Goal: Information Seeking & Learning: Check status

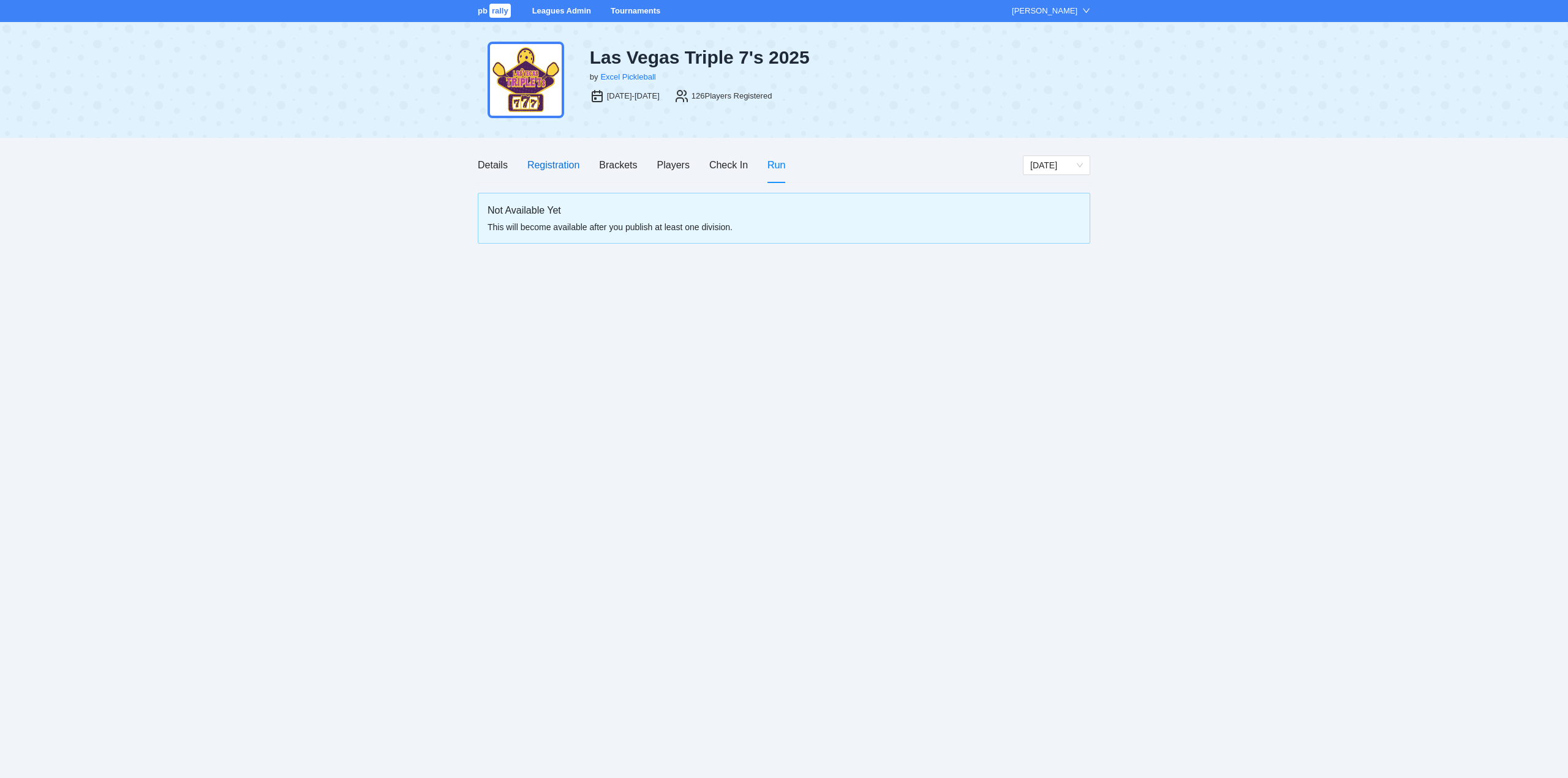
click at [550, 165] on div "Registration" at bounding box center [553, 165] width 52 height 15
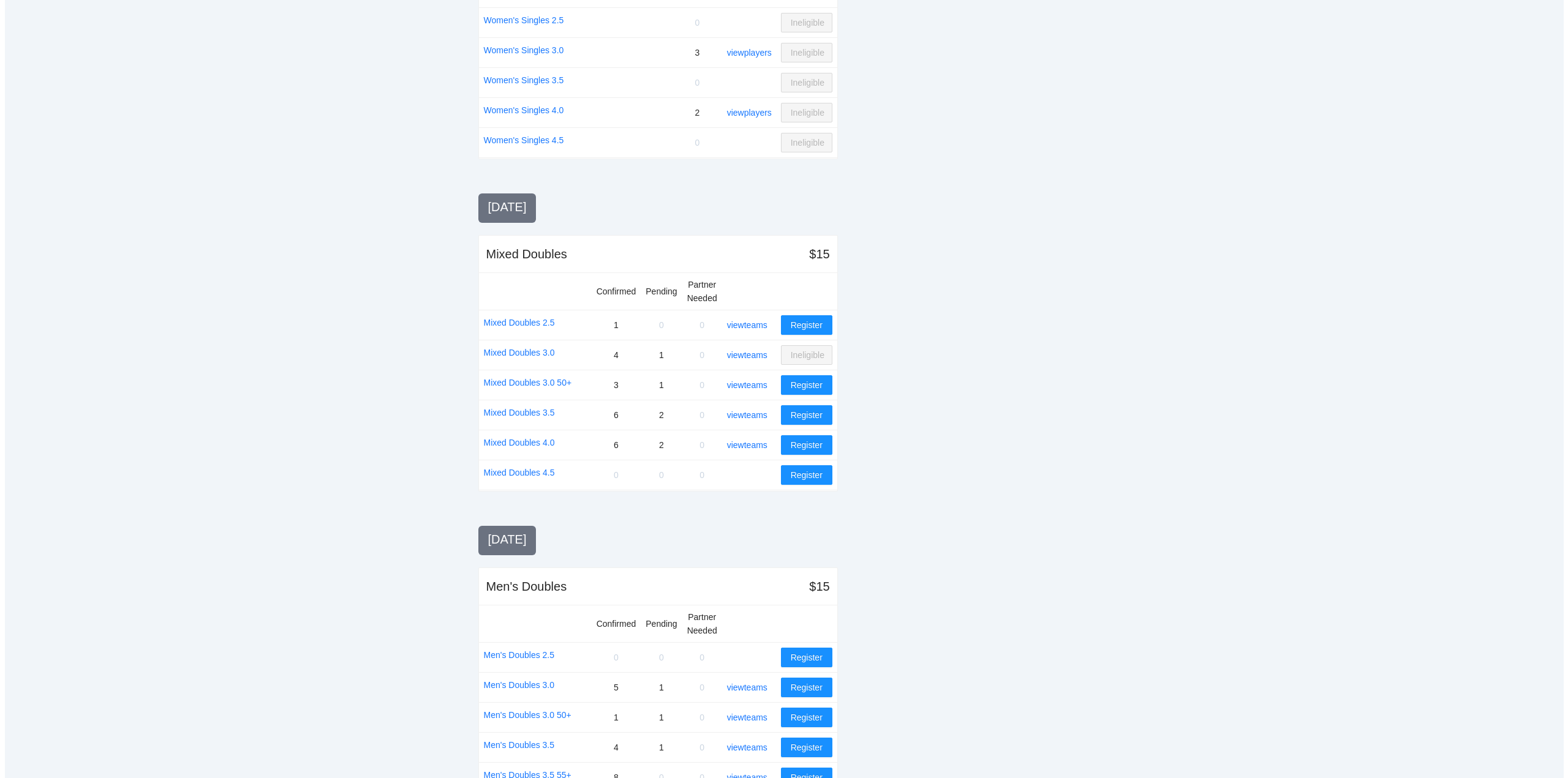
scroll to position [616, 0]
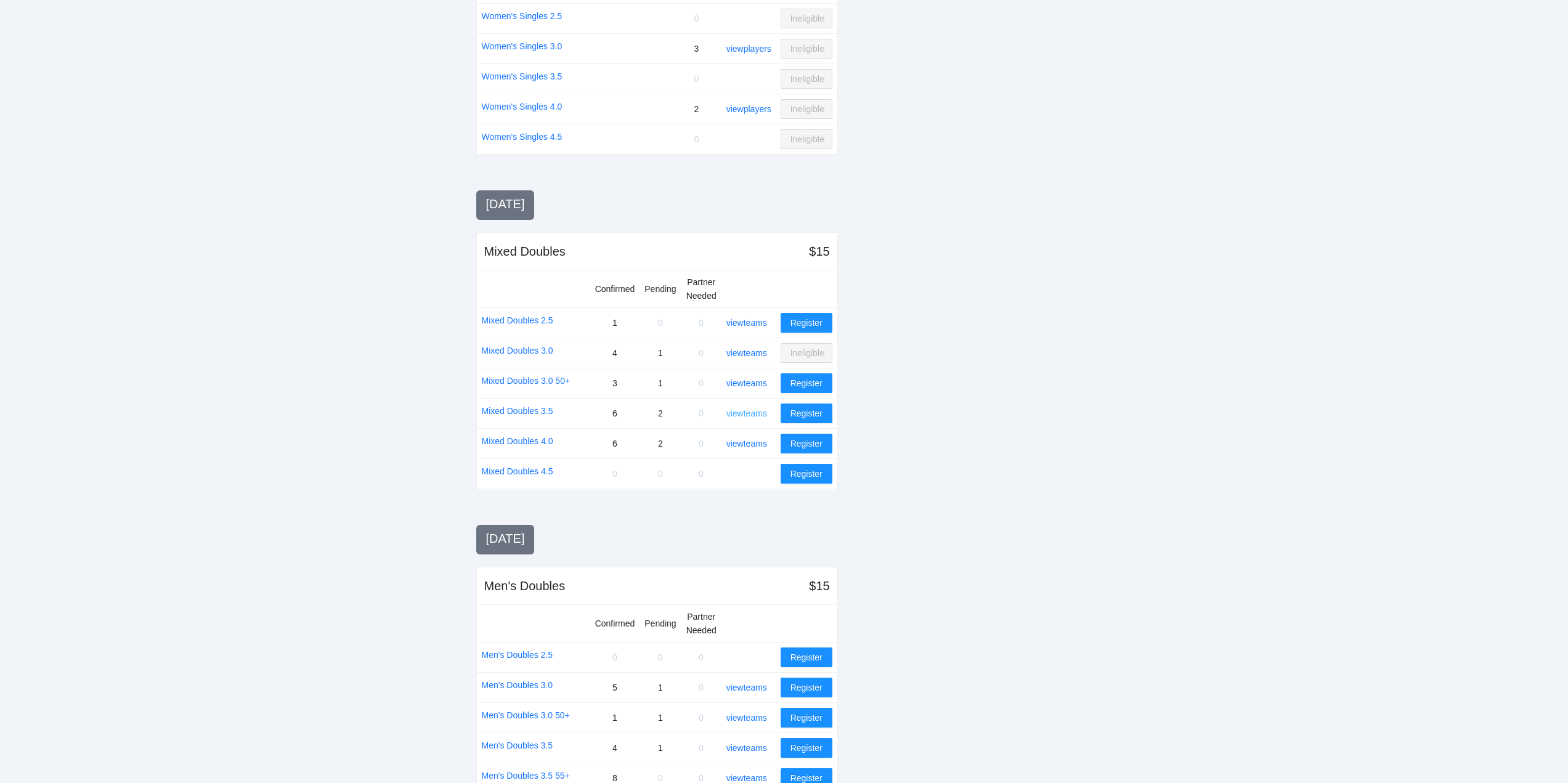
click at [747, 409] on link "view teams" at bounding box center [746, 413] width 40 height 10
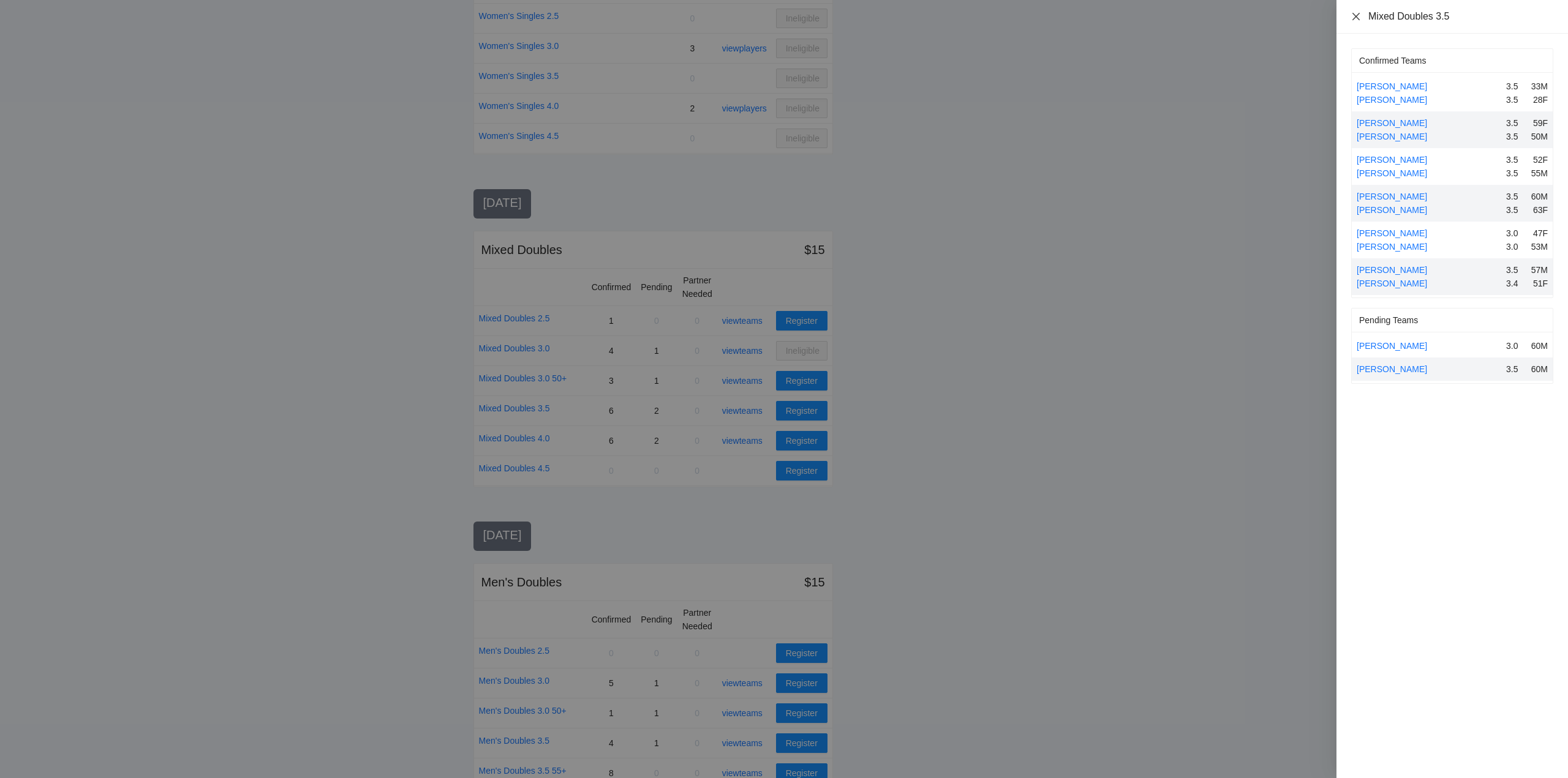
click at [1351, 13] on icon "close" at bounding box center [1356, 16] width 10 height 10
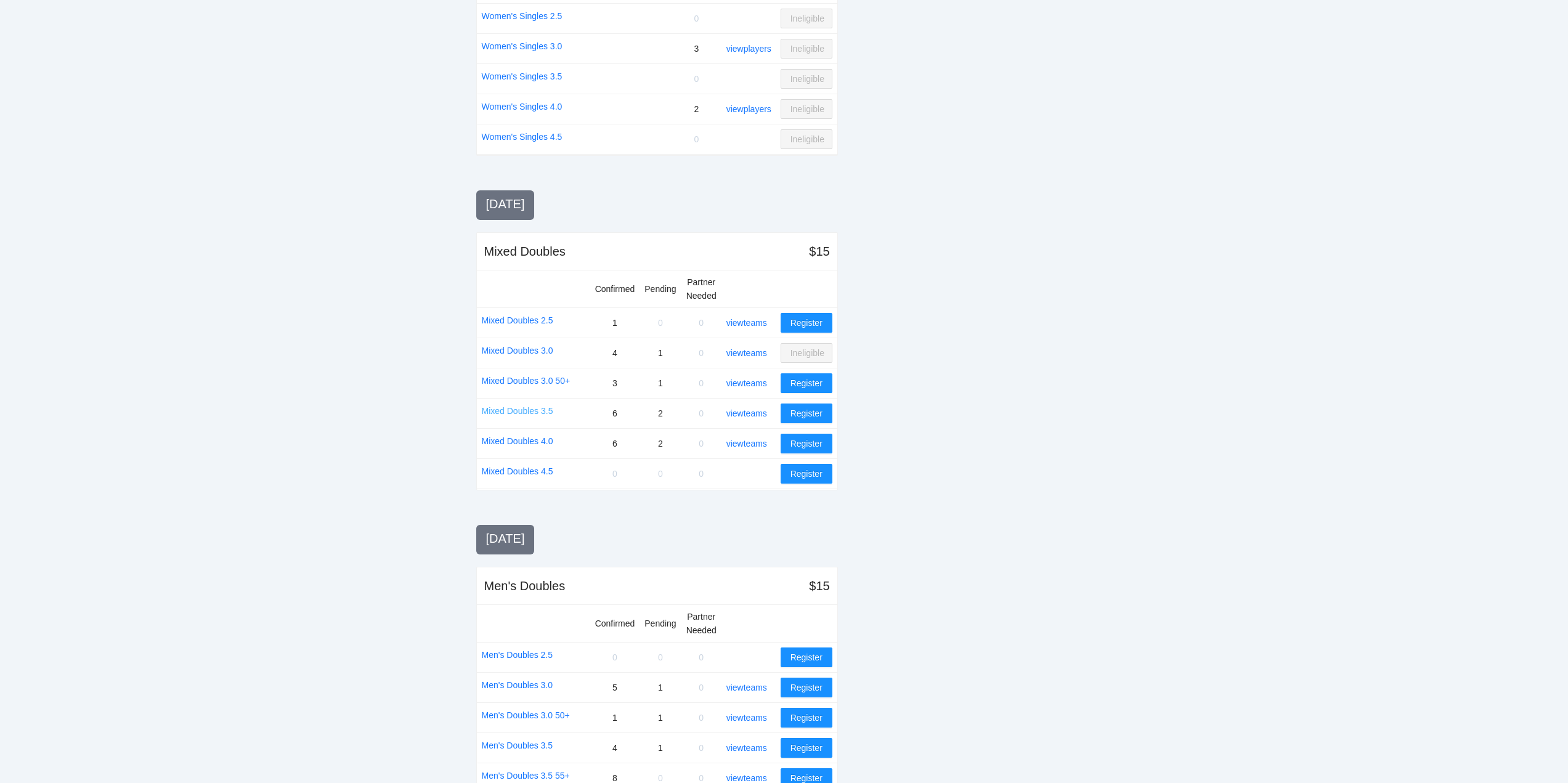
click at [517, 406] on link "Mixed Doubles 3.5" at bounding box center [518, 411] width 72 height 13
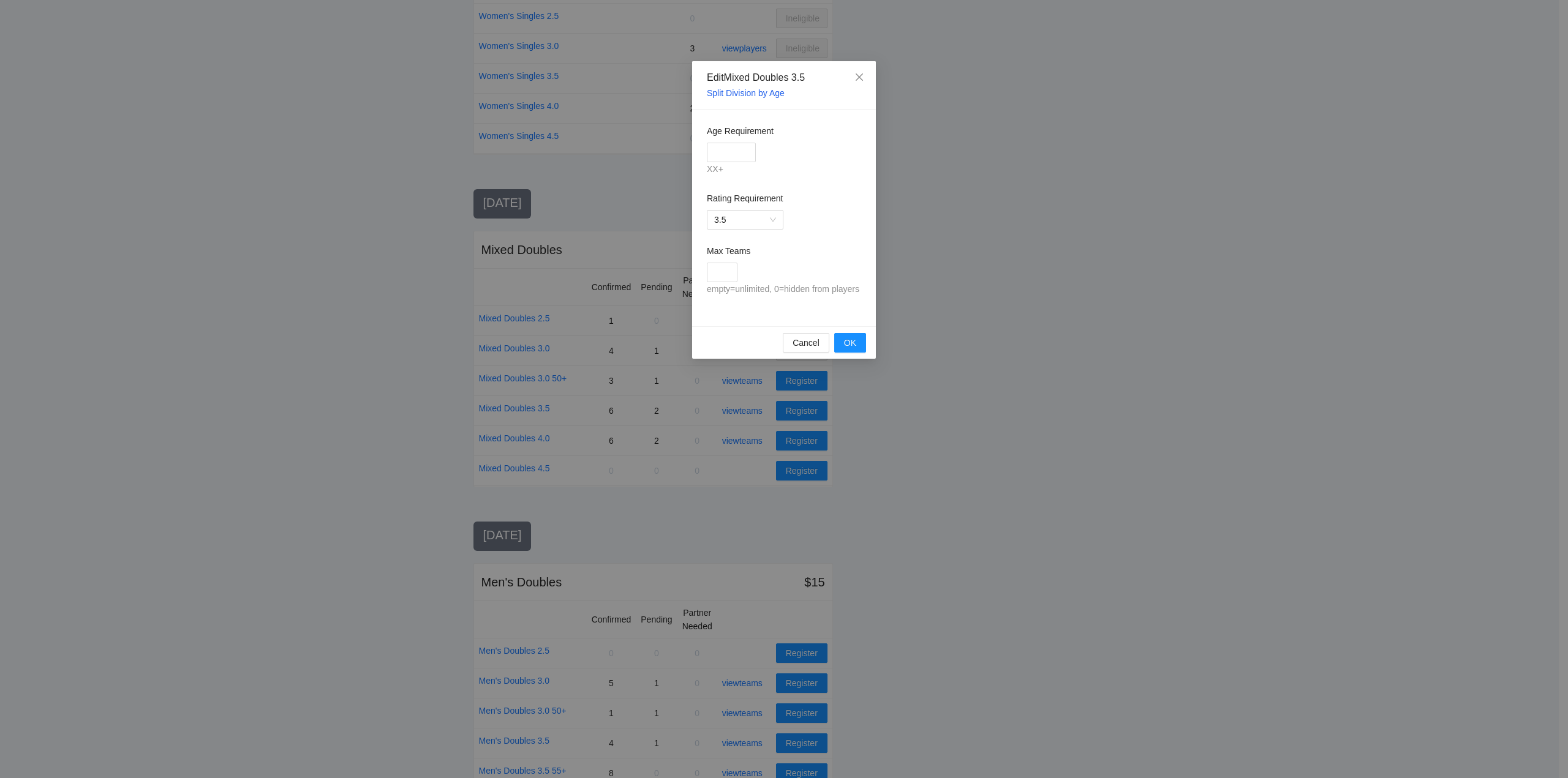
click at [741, 88] on div "Split Division by Age" at bounding box center [784, 93] width 154 height 12
click at [746, 92] on link "Split Division by Age" at bounding box center [746, 92] width 78 height 10
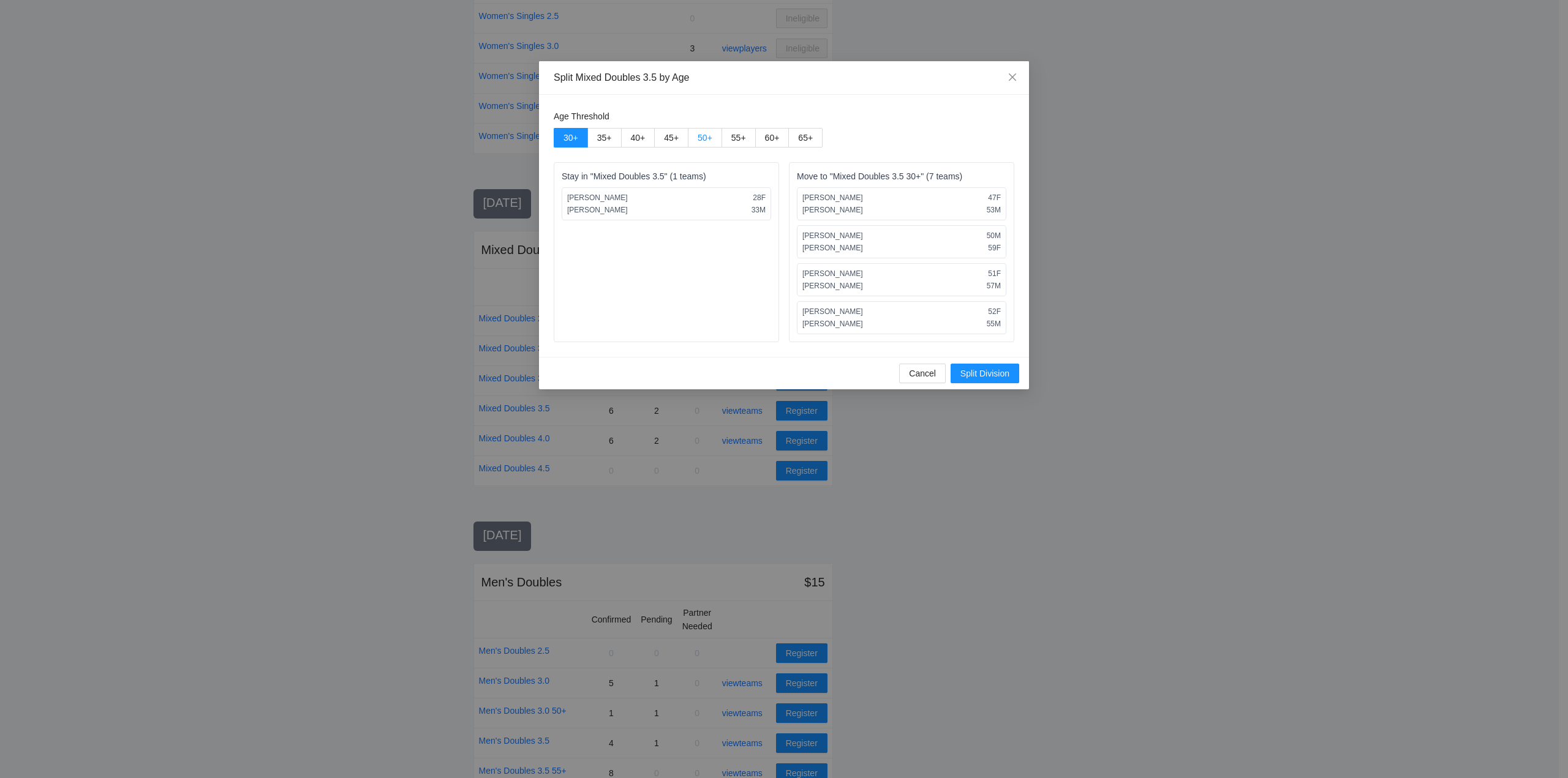
click at [702, 134] on span "50 +" at bounding box center [704, 138] width 15 height 10
click at [983, 374] on span "Split Division" at bounding box center [985, 373] width 49 height 13
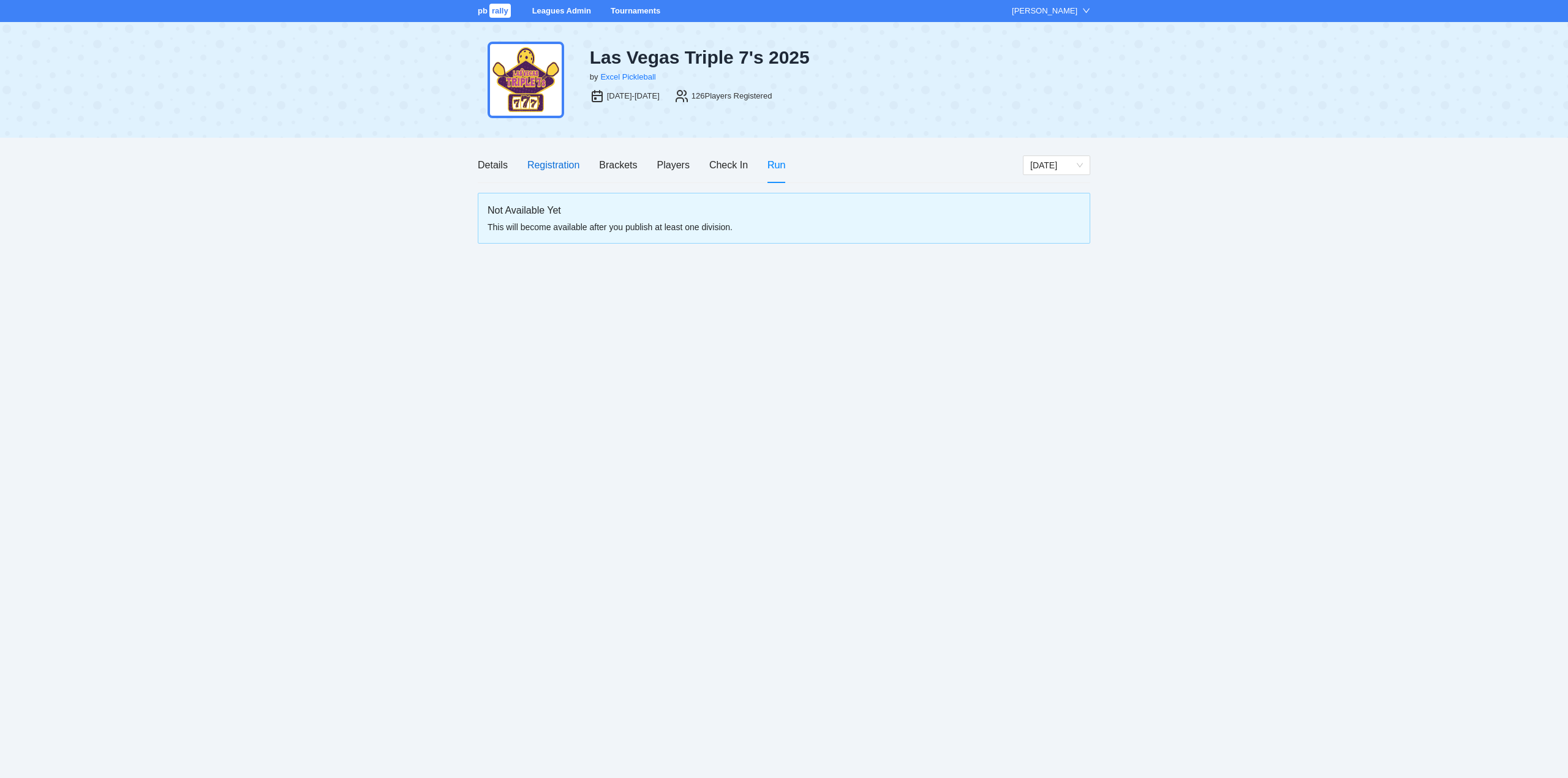
click at [543, 166] on div "Registration" at bounding box center [553, 165] width 52 height 15
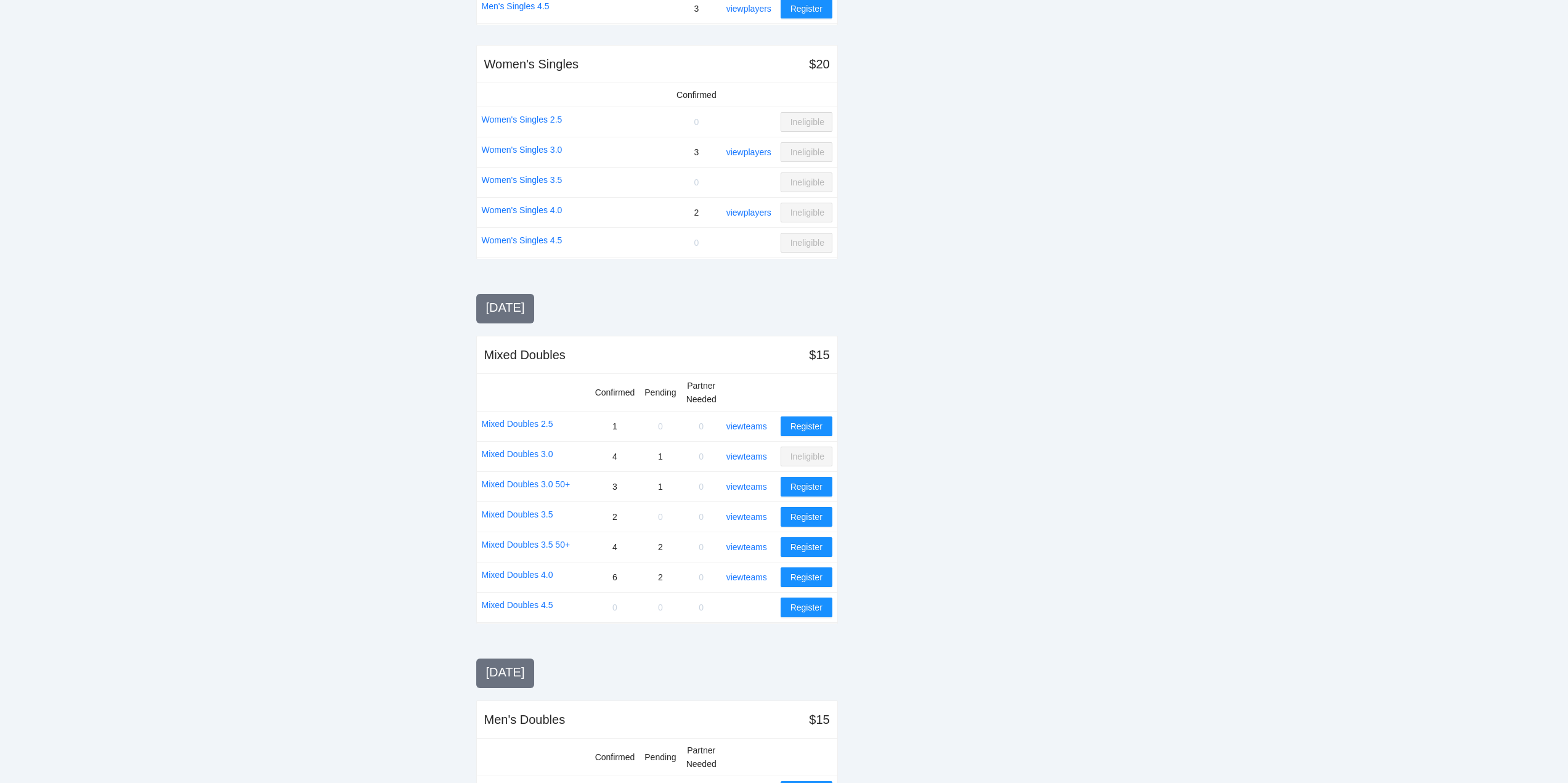
scroll to position [555, 0]
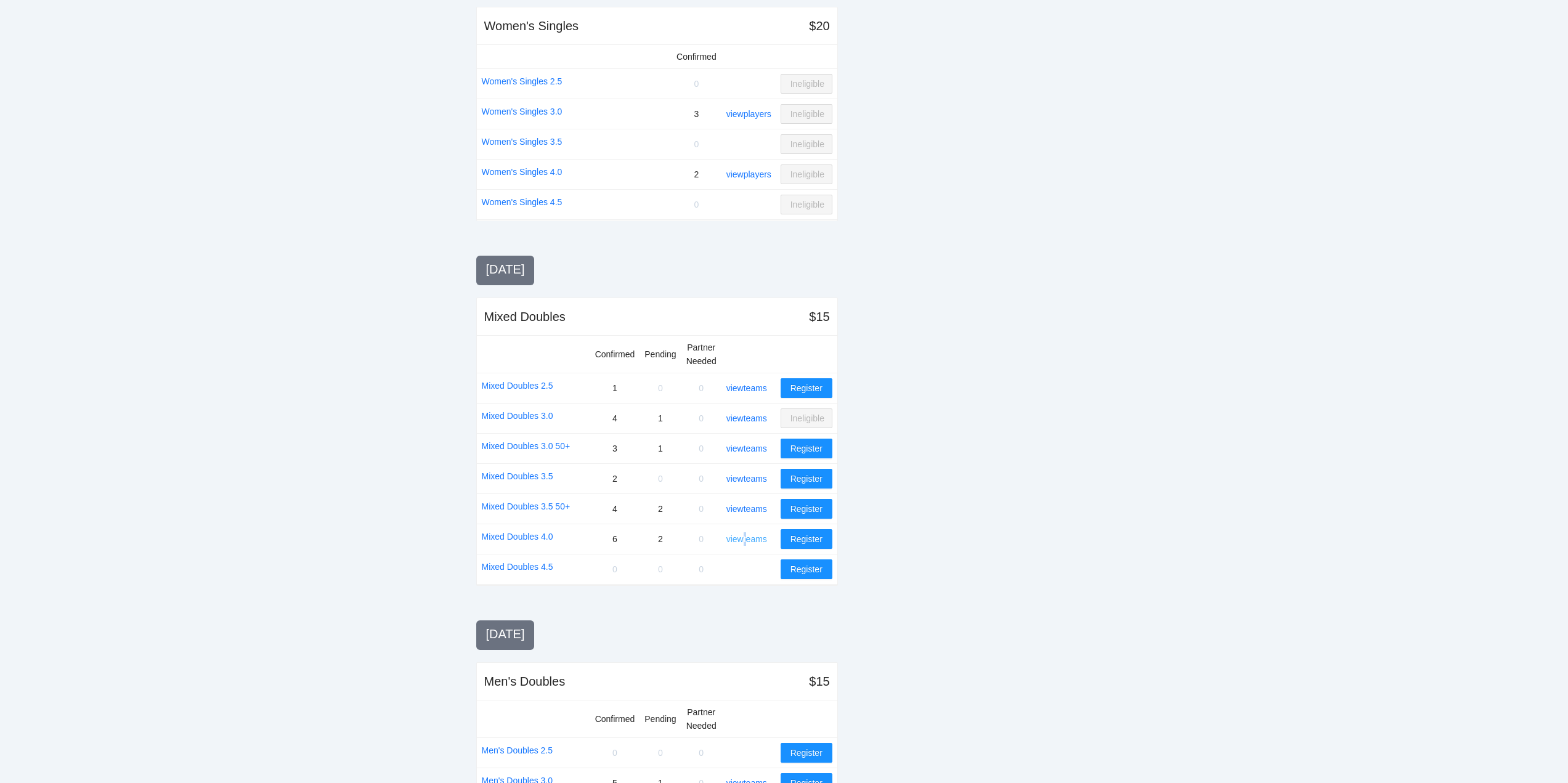
click at [748, 538] on link "view teams" at bounding box center [746, 539] width 40 height 10
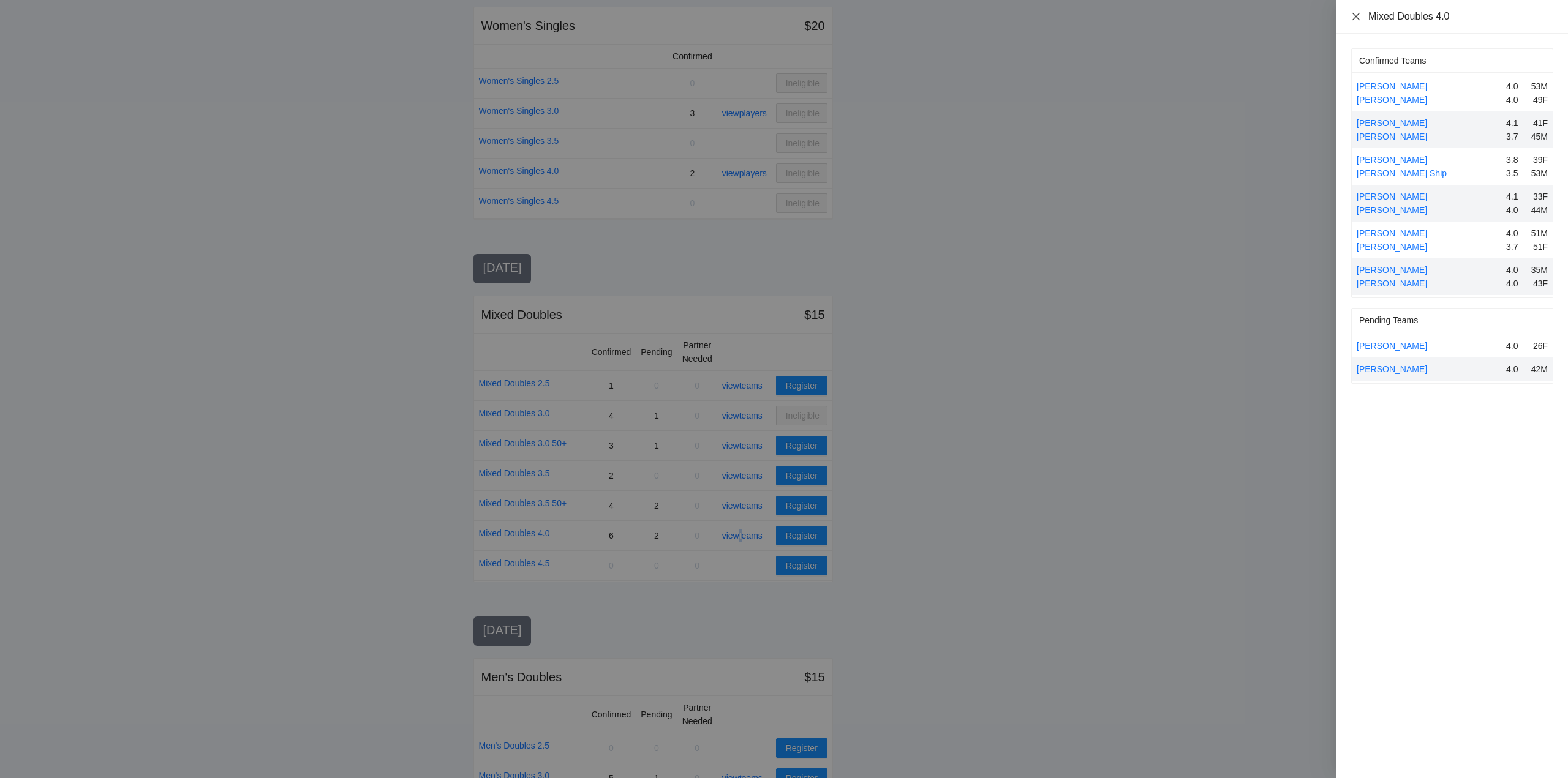
click at [1355, 15] on icon "close" at bounding box center [1356, 16] width 8 height 8
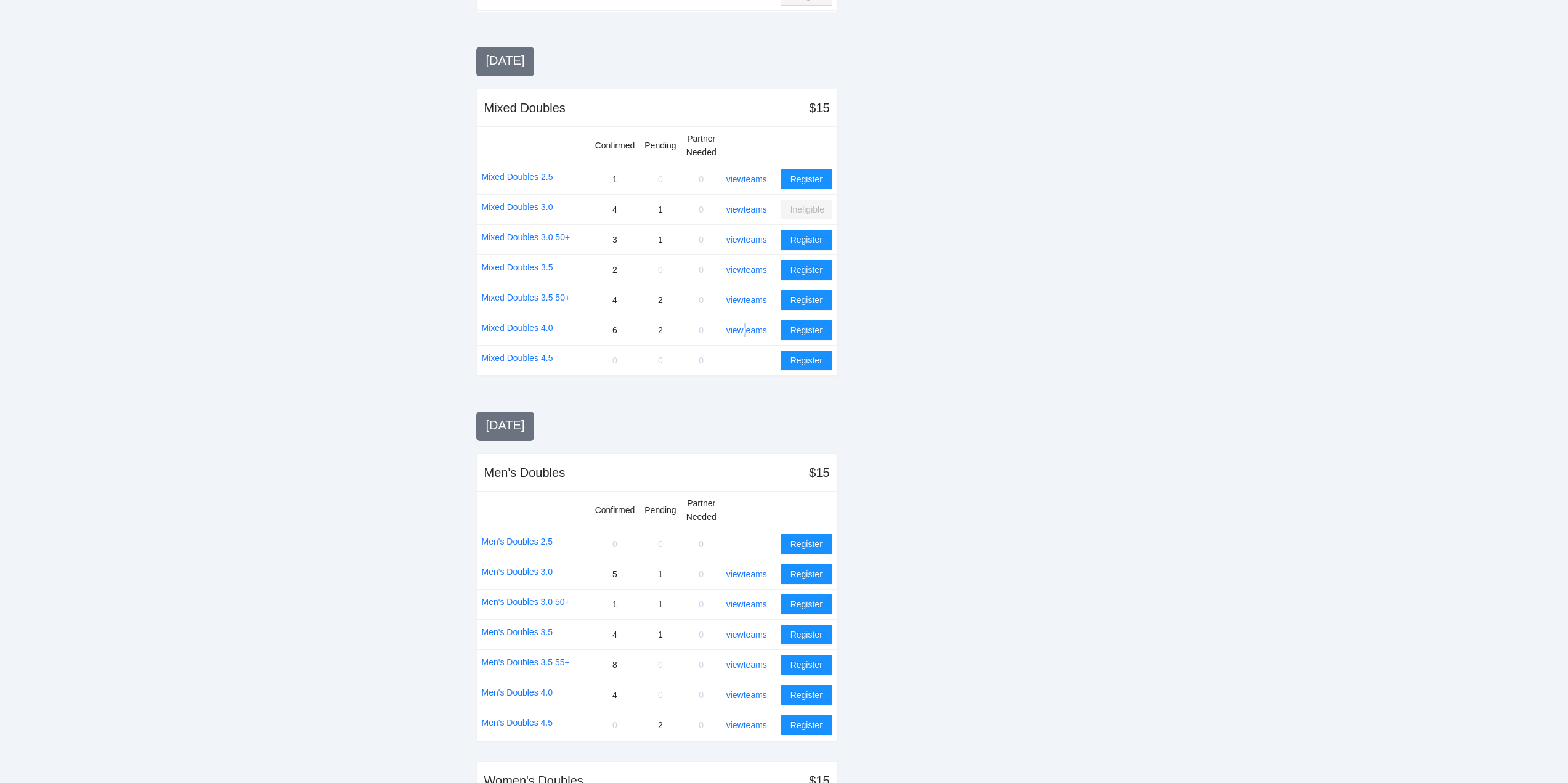
scroll to position [862, 0]
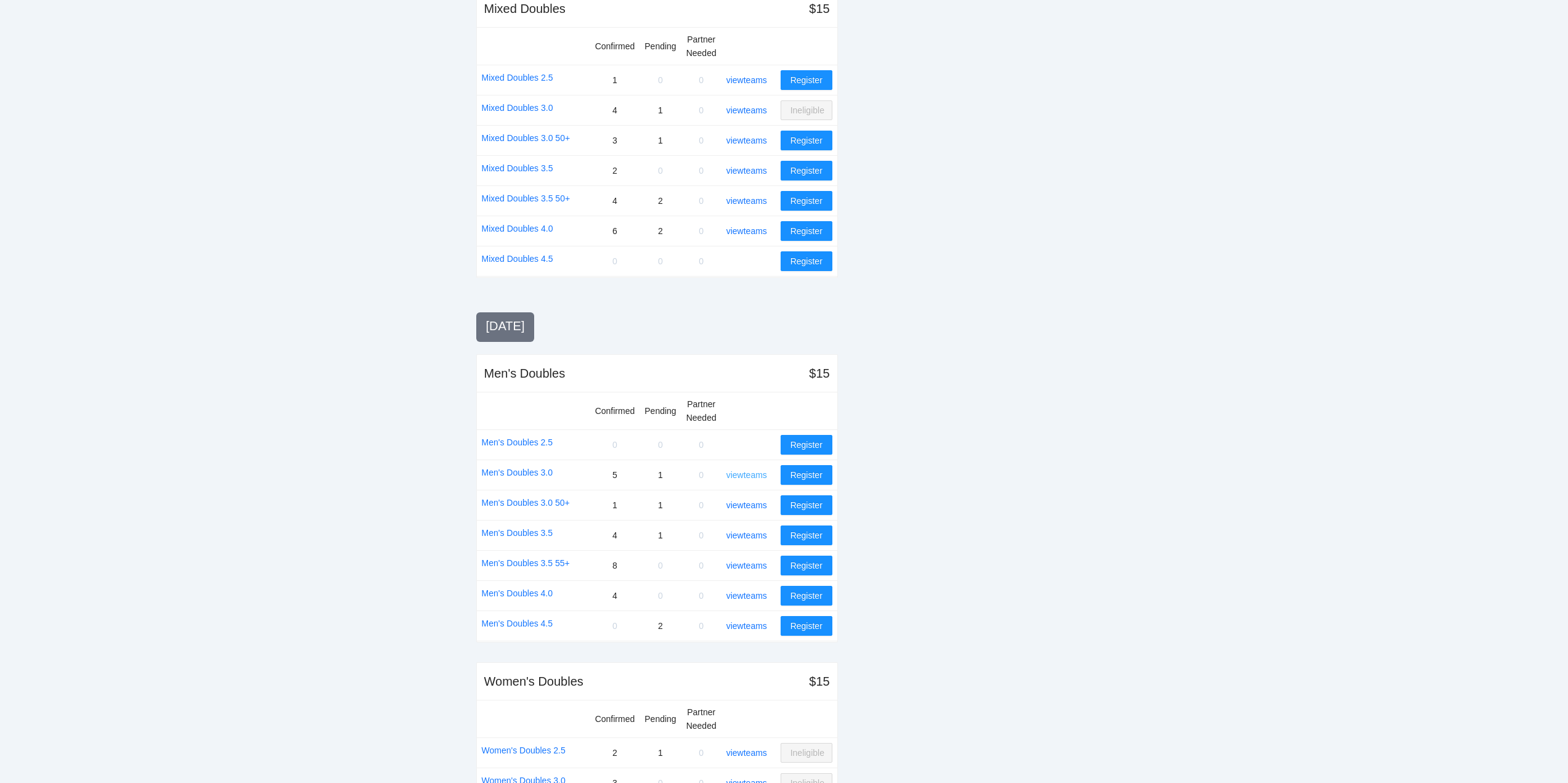
click at [745, 471] on link "view teams" at bounding box center [746, 475] width 40 height 10
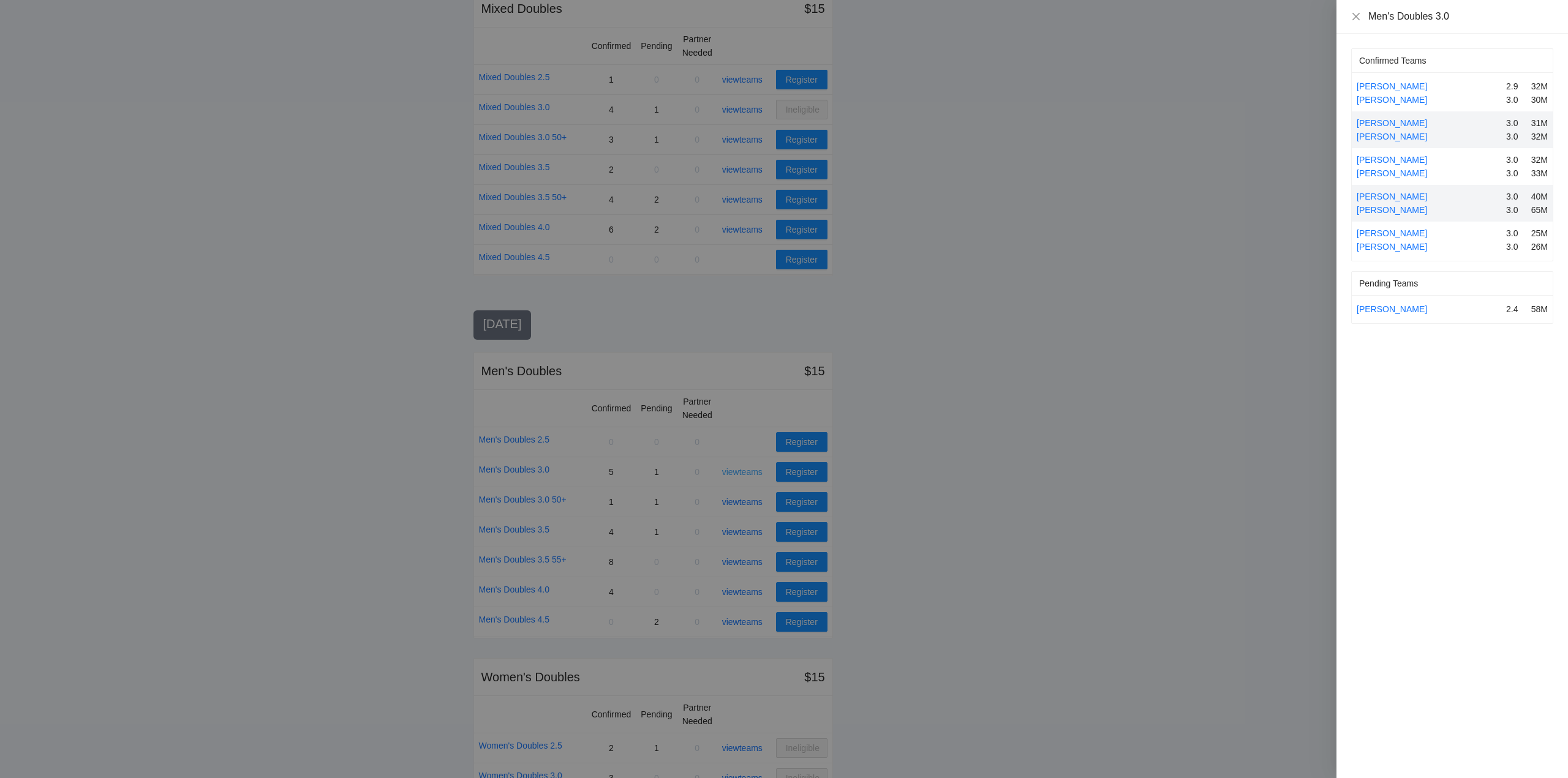
click at [741, 468] on div at bounding box center [784, 389] width 1568 height 778
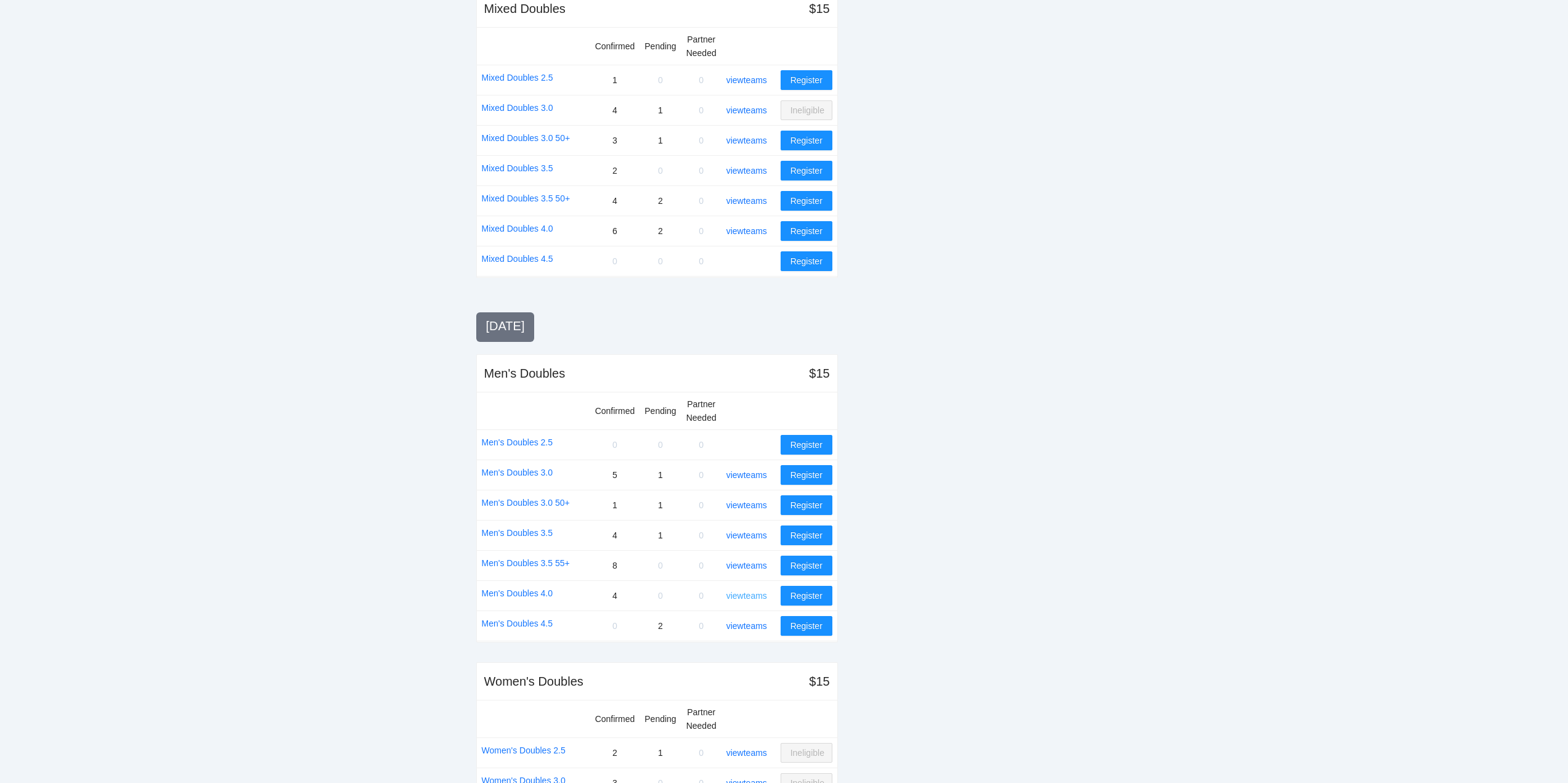
click at [749, 592] on link "view teams" at bounding box center [746, 595] width 40 height 10
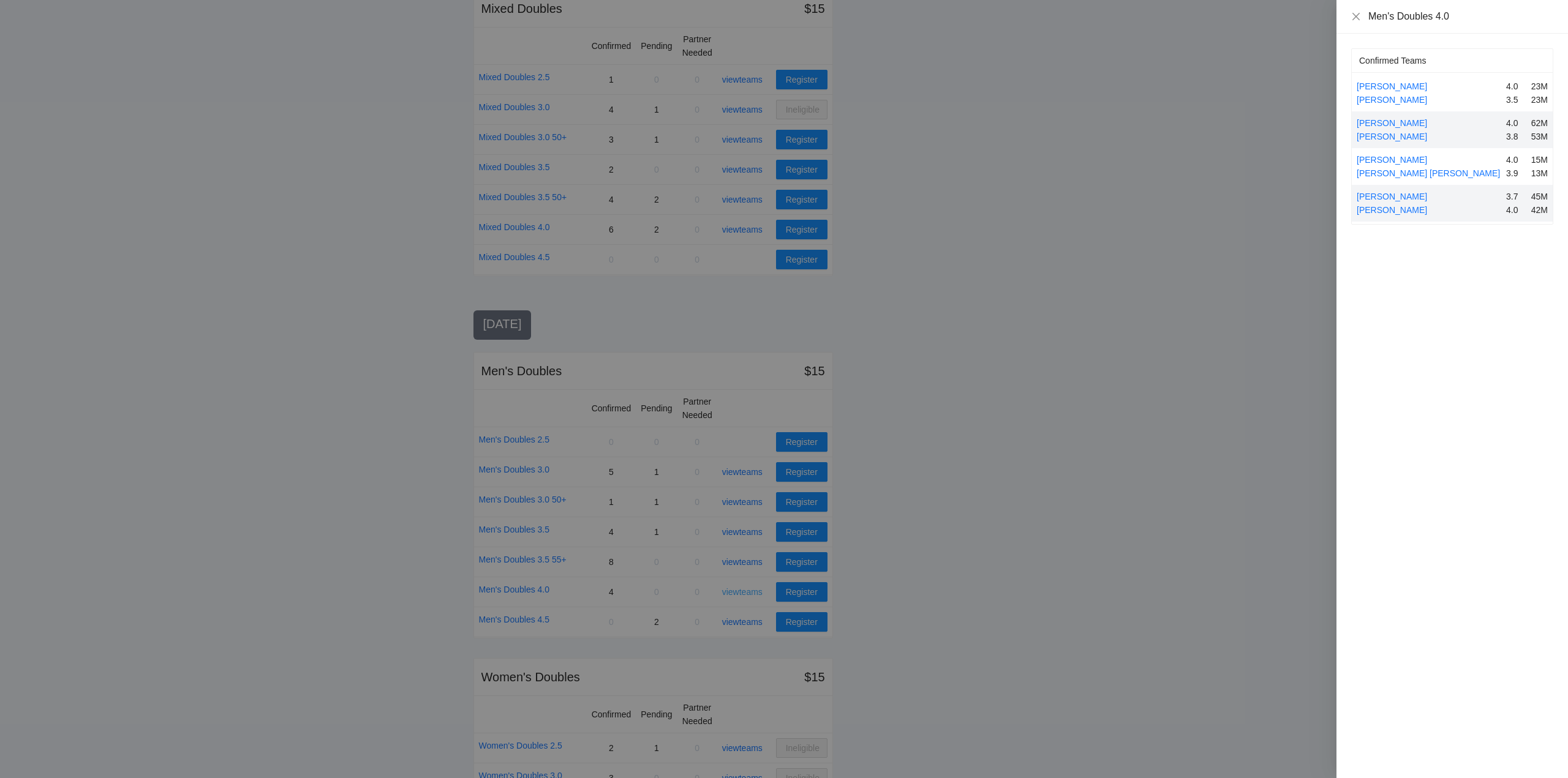
click at [745, 588] on div at bounding box center [784, 389] width 1568 height 778
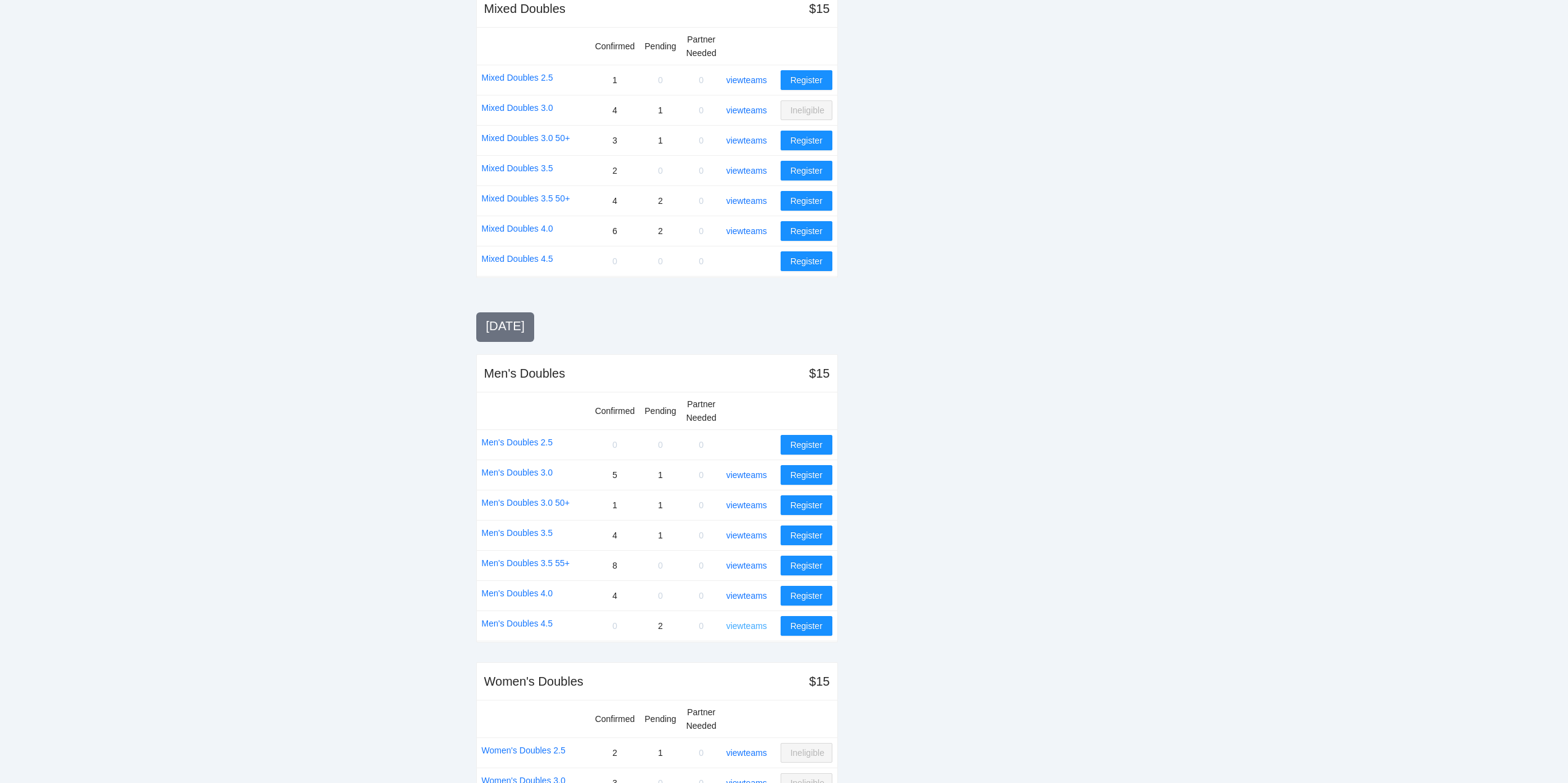
click at [749, 624] on link "view teams" at bounding box center [746, 625] width 40 height 10
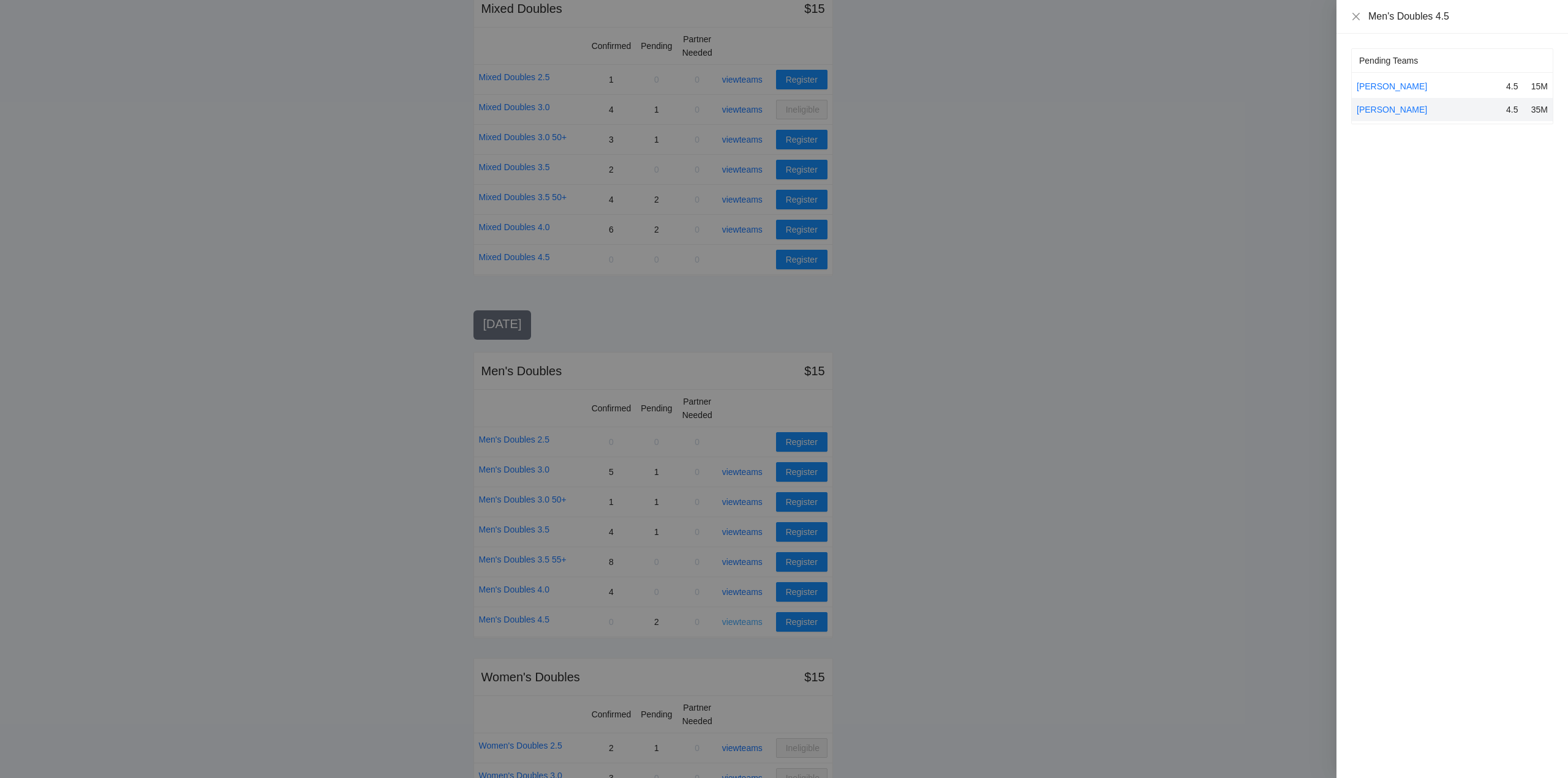
click at [745, 620] on div at bounding box center [784, 389] width 1568 height 778
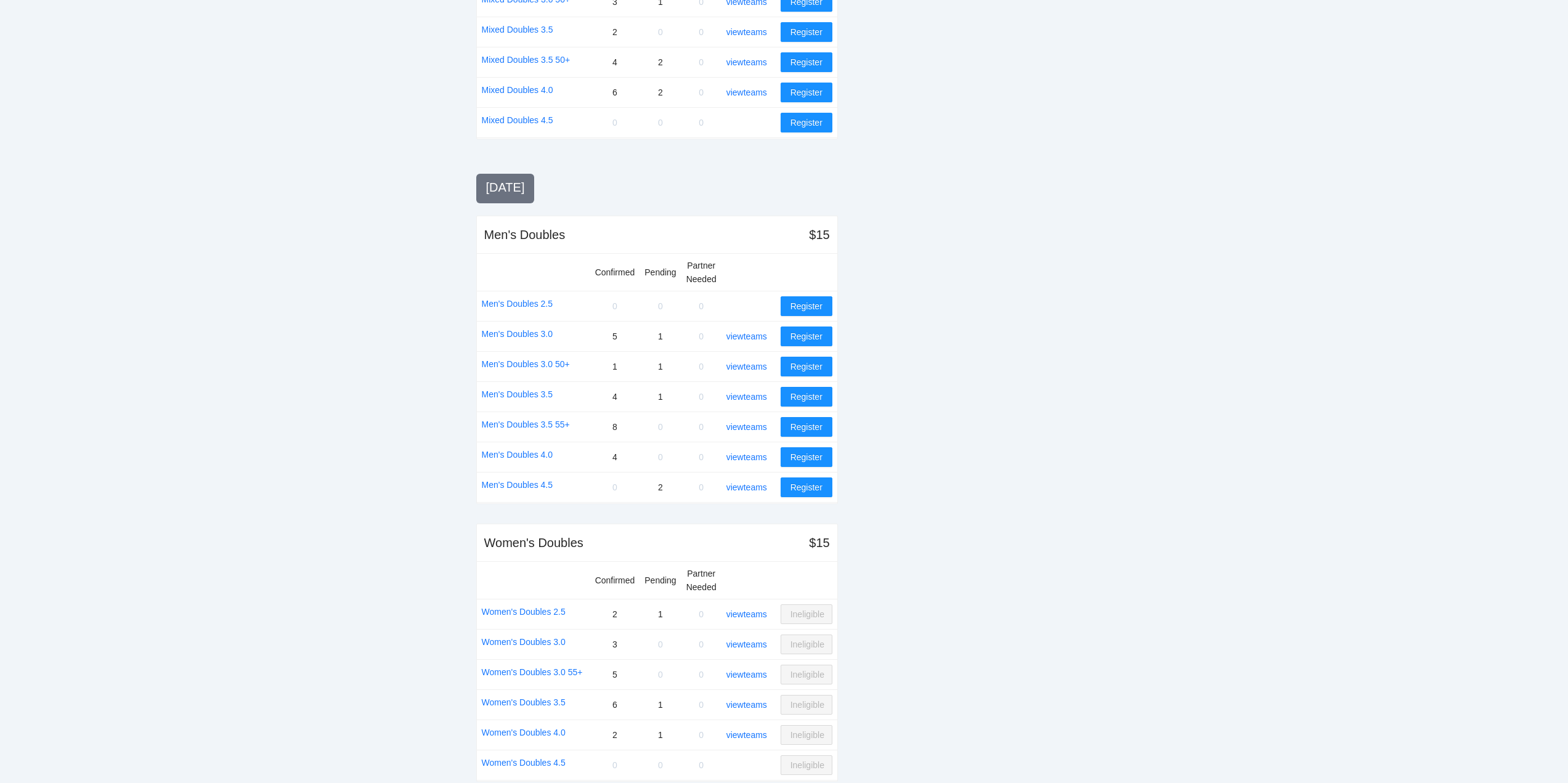
scroll to position [1020, 0]
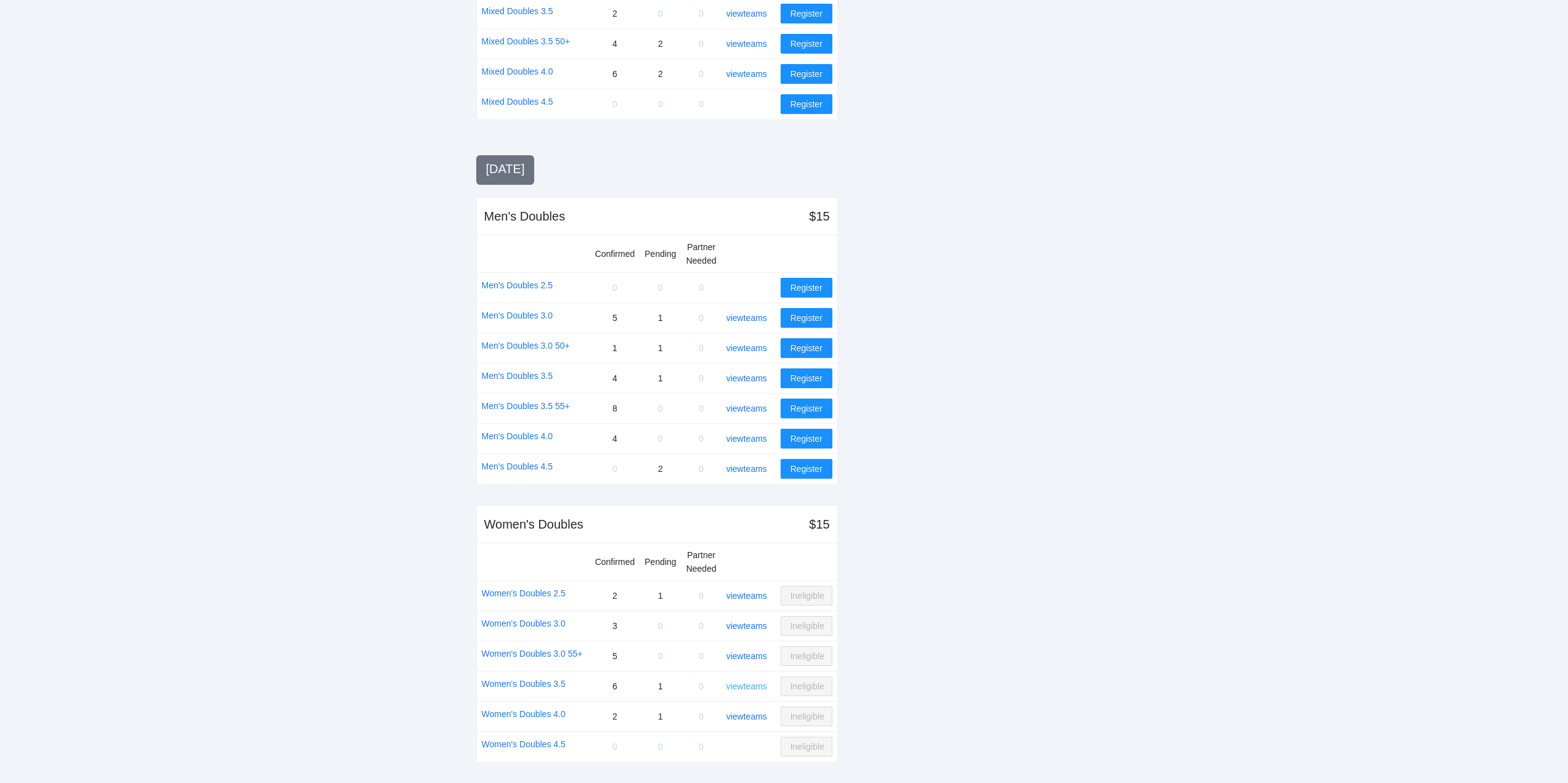
click at [749, 688] on link "view teams" at bounding box center [746, 686] width 40 height 10
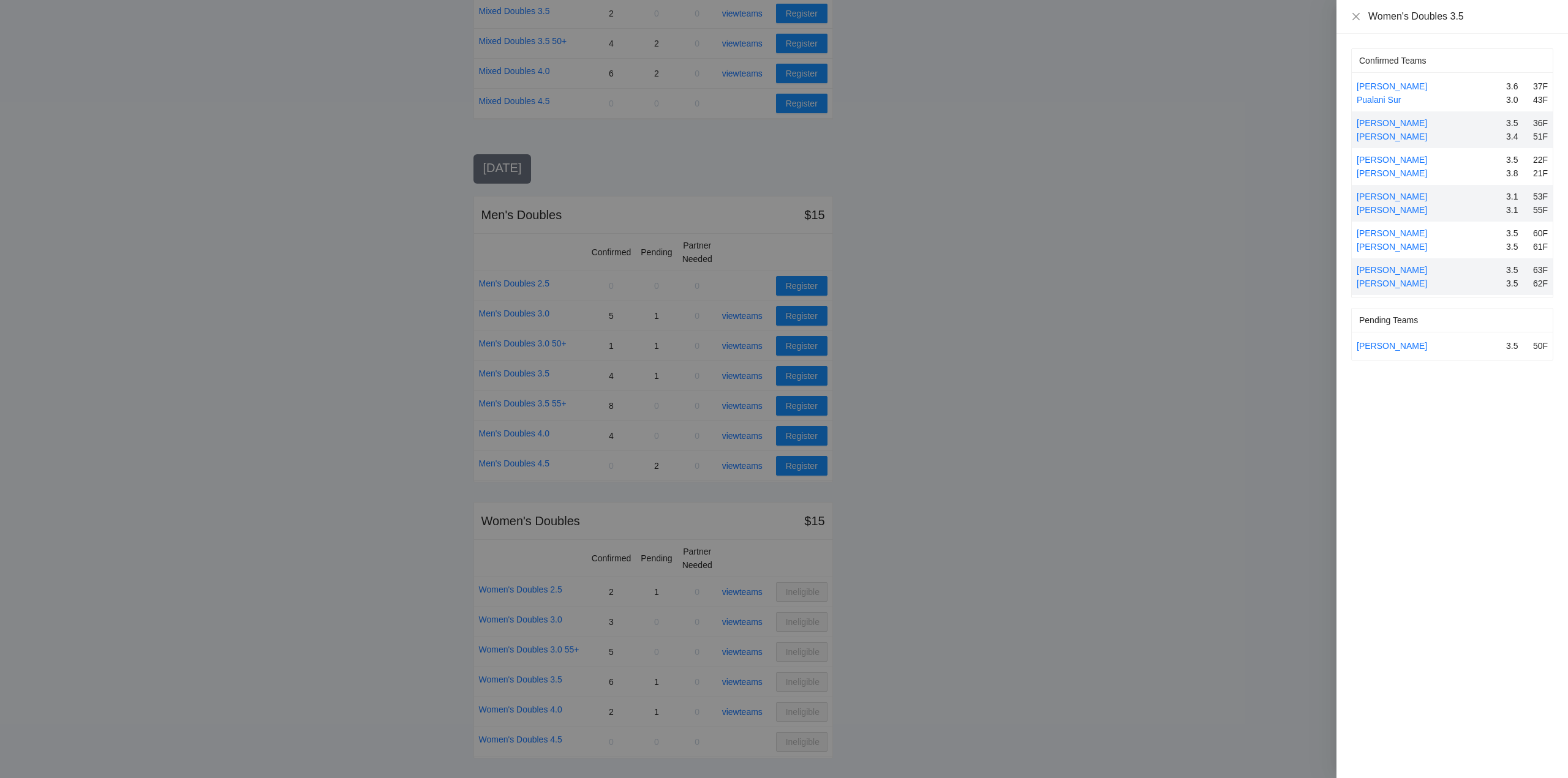
click at [741, 679] on div at bounding box center [784, 389] width 1568 height 778
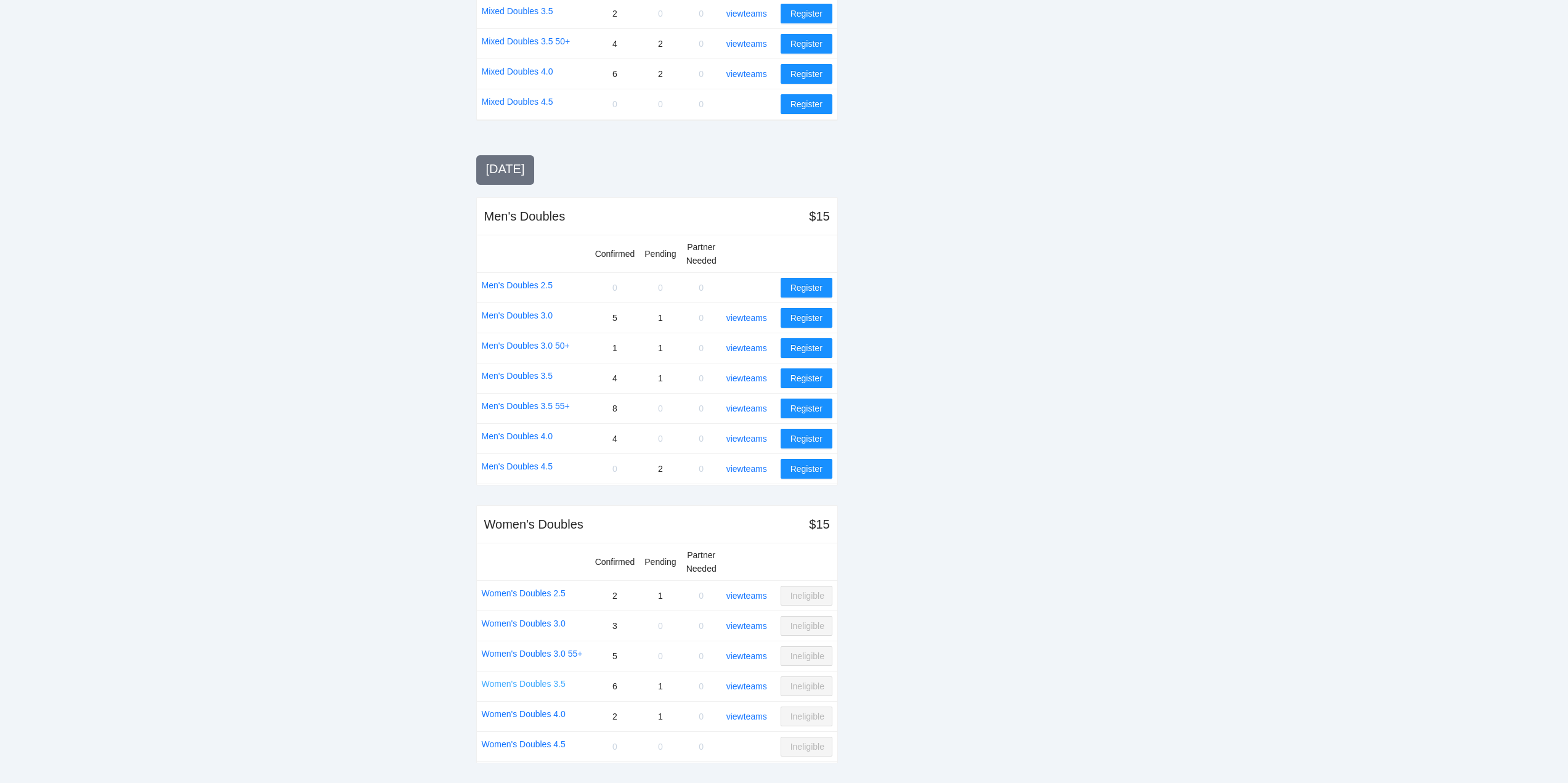
click at [525, 680] on link "Women's Doubles 3.5" at bounding box center [523, 684] width 84 height 13
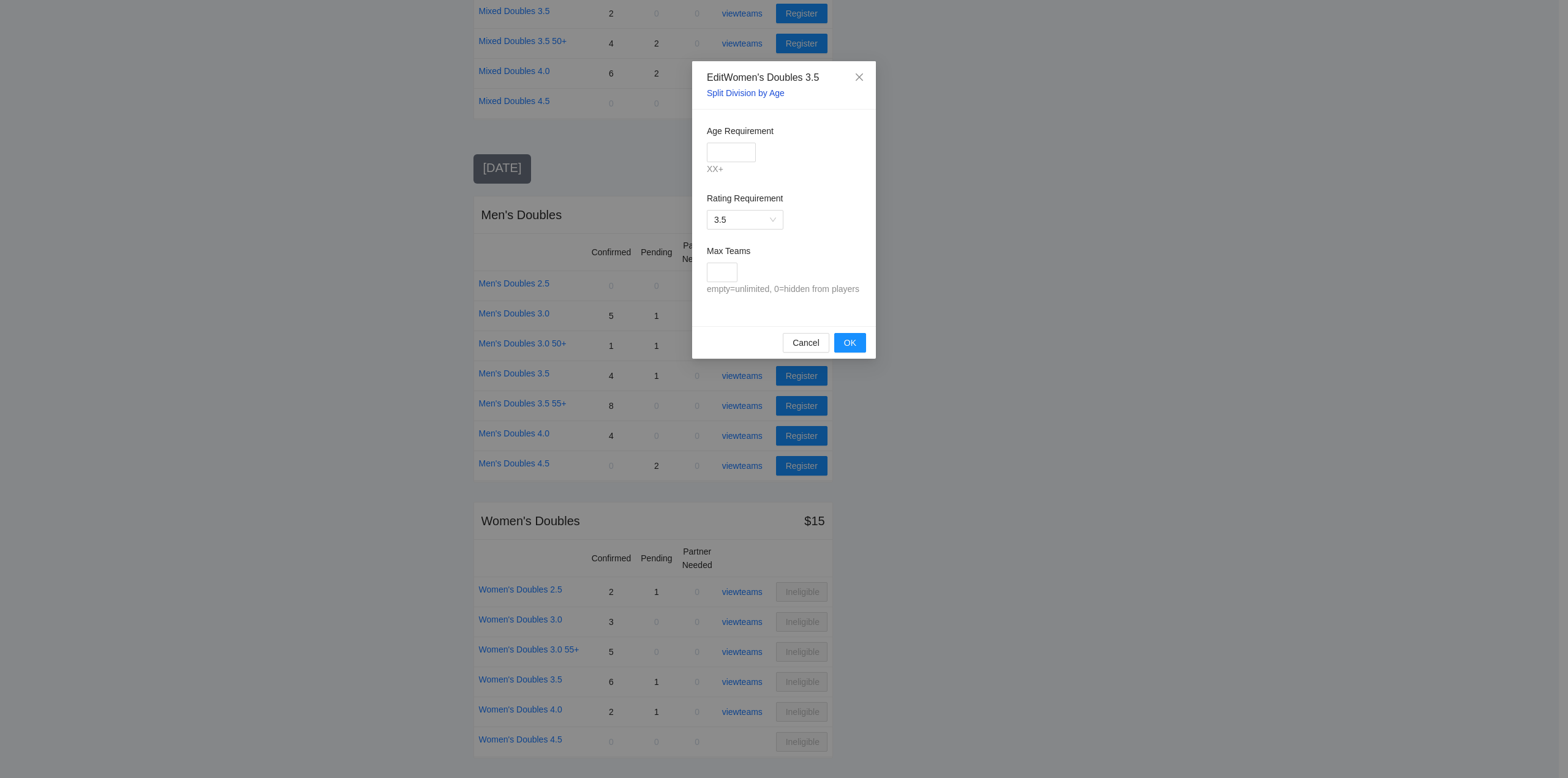
click at [744, 94] on link "Split Division by Age" at bounding box center [746, 92] width 78 height 10
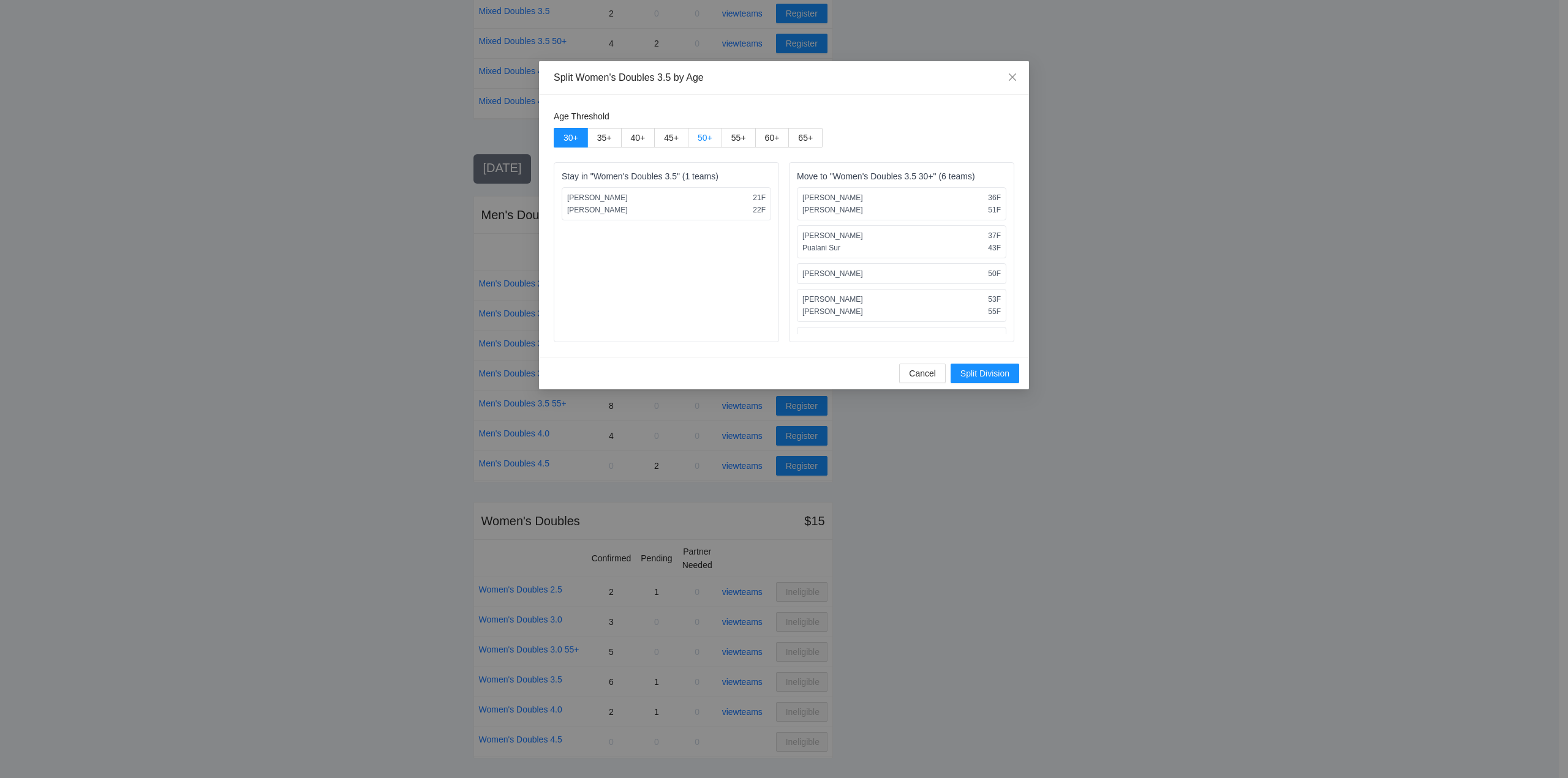
click at [701, 137] on span "50 +" at bounding box center [704, 138] width 15 height 10
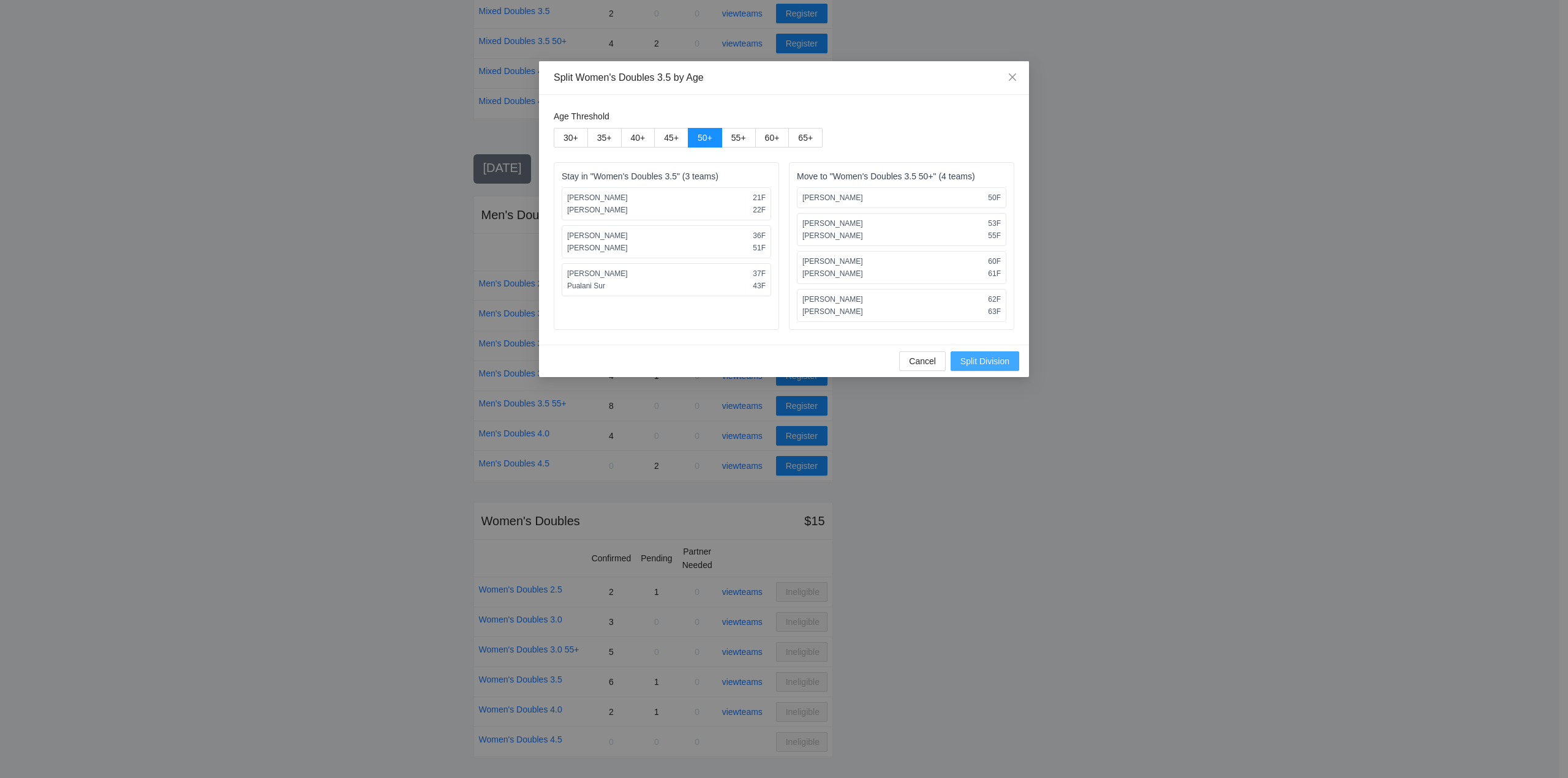
click at [991, 360] on span "Split Division" at bounding box center [985, 361] width 49 height 13
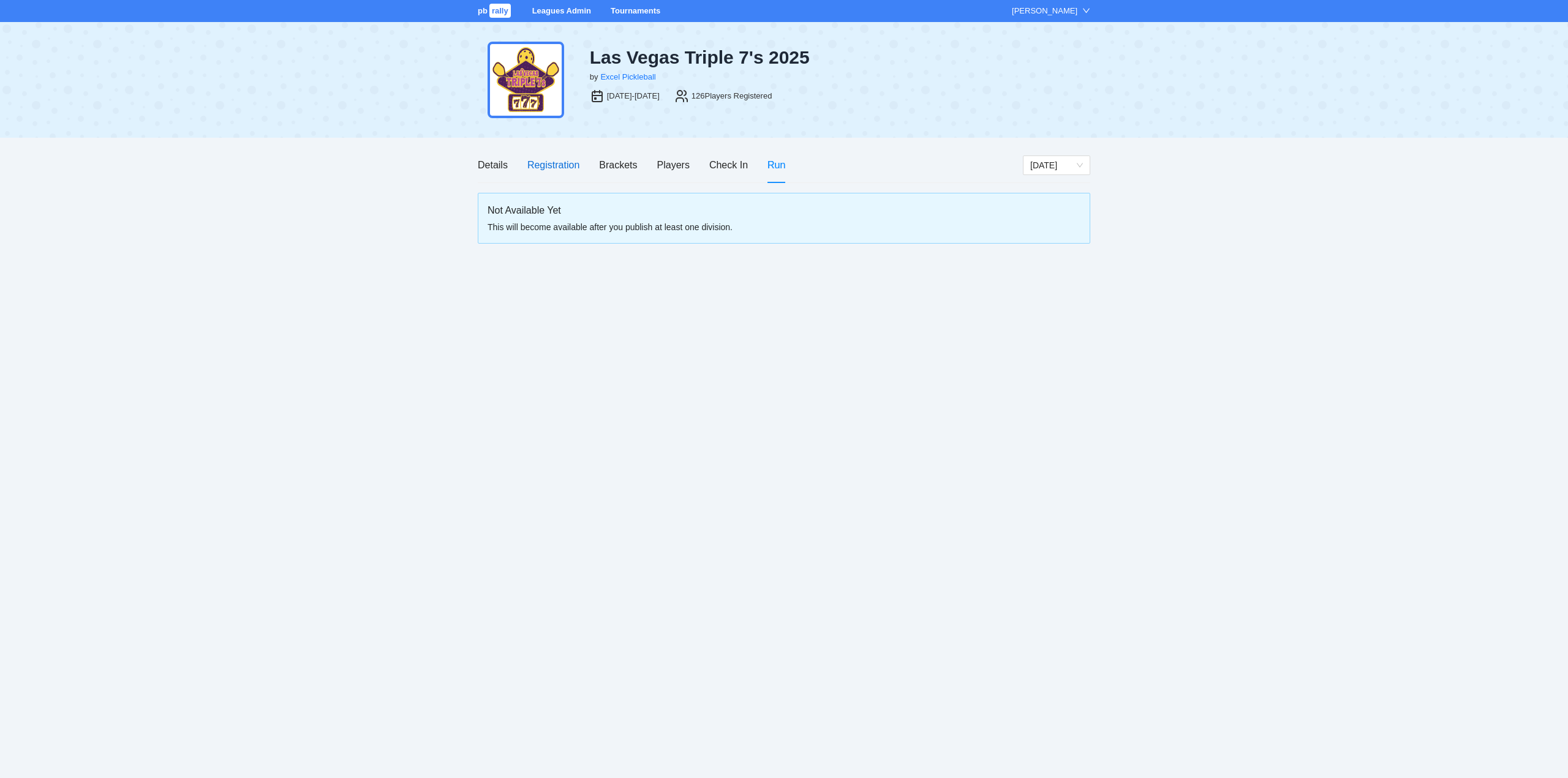
click at [559, 164] on div "Registration" at bounding box center [553, 165] width 52 height 15
